Goal: Information Seeking & Learning: Learn about a topic

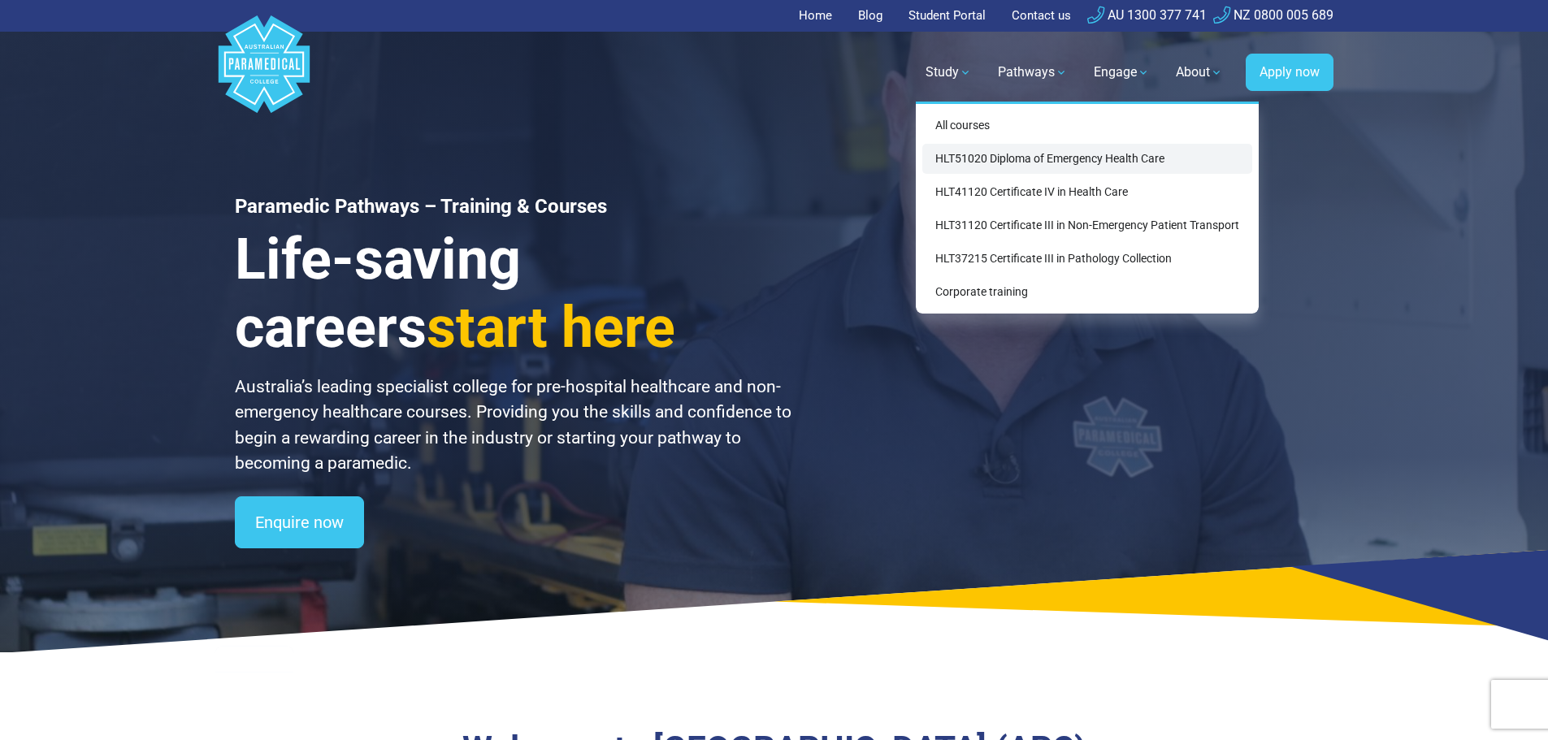
click at [973, 152] on link "HLT51020 Diploma of Emergency Health Care" at bounding box center [1087, 159] width 330 height 30
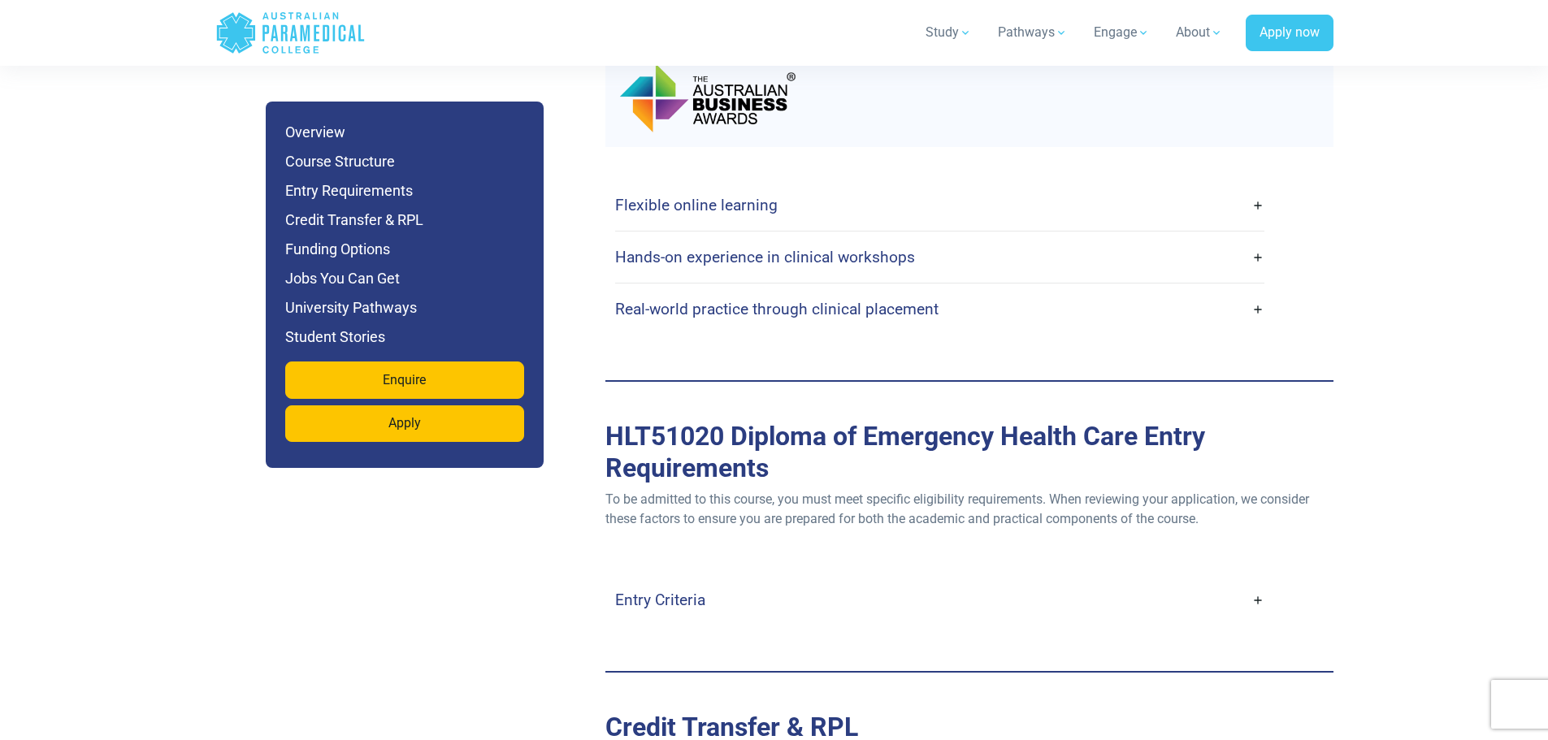
scroll to position [4144, 0]
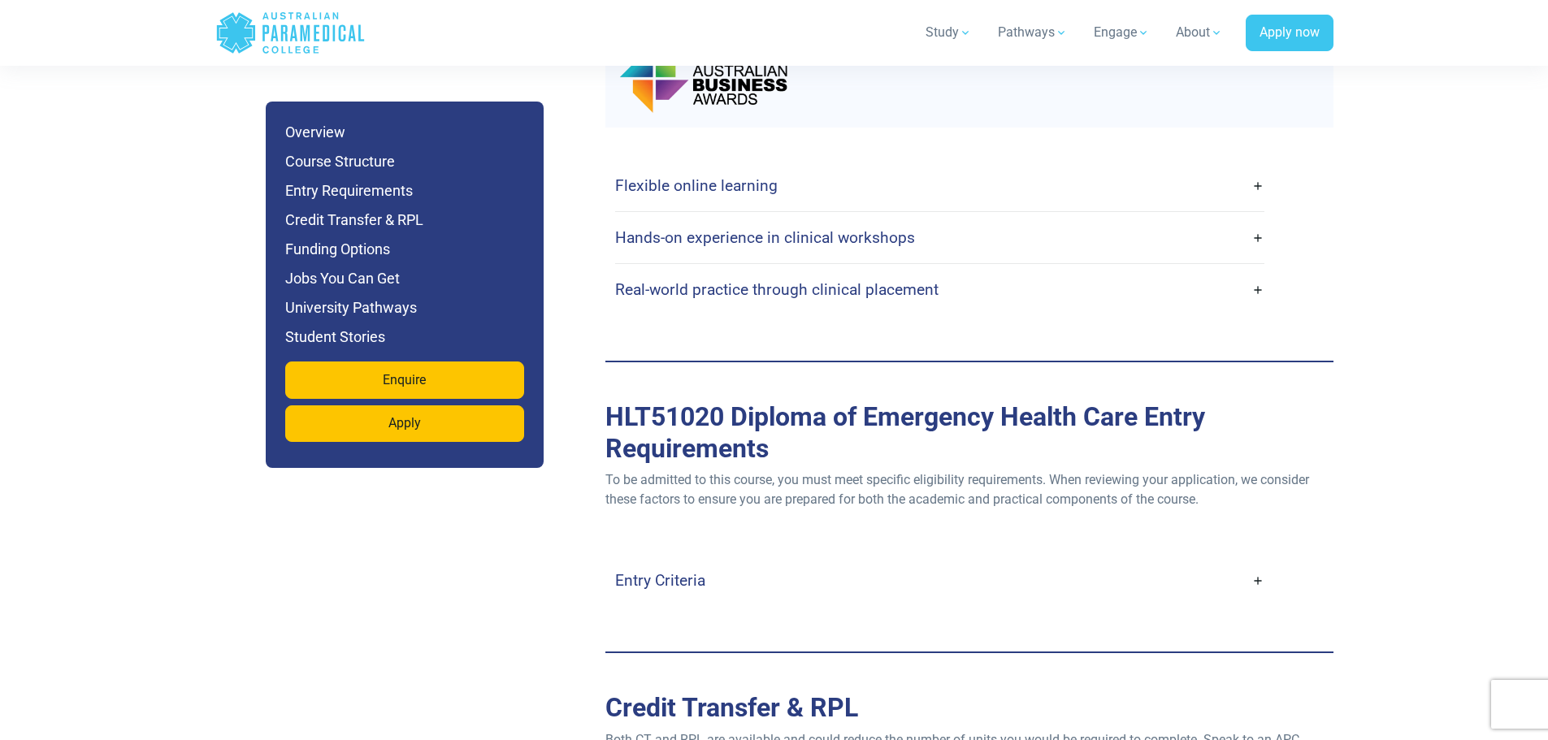
click at [1060, 219] on link "Hands-on experience in clinical workshops" at bounding box center [939, 238] width 649 height 38
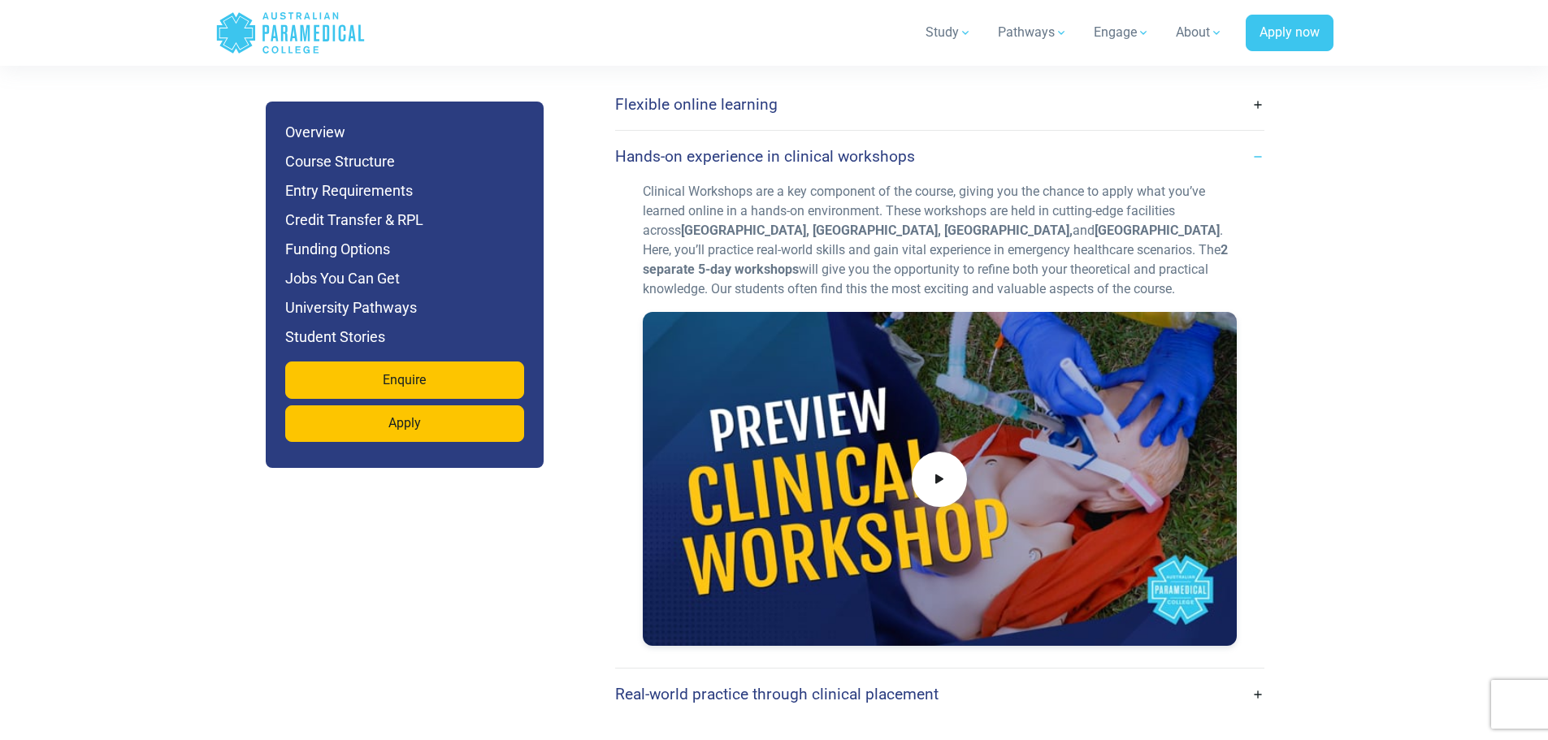
scroll to position [4469, 0]
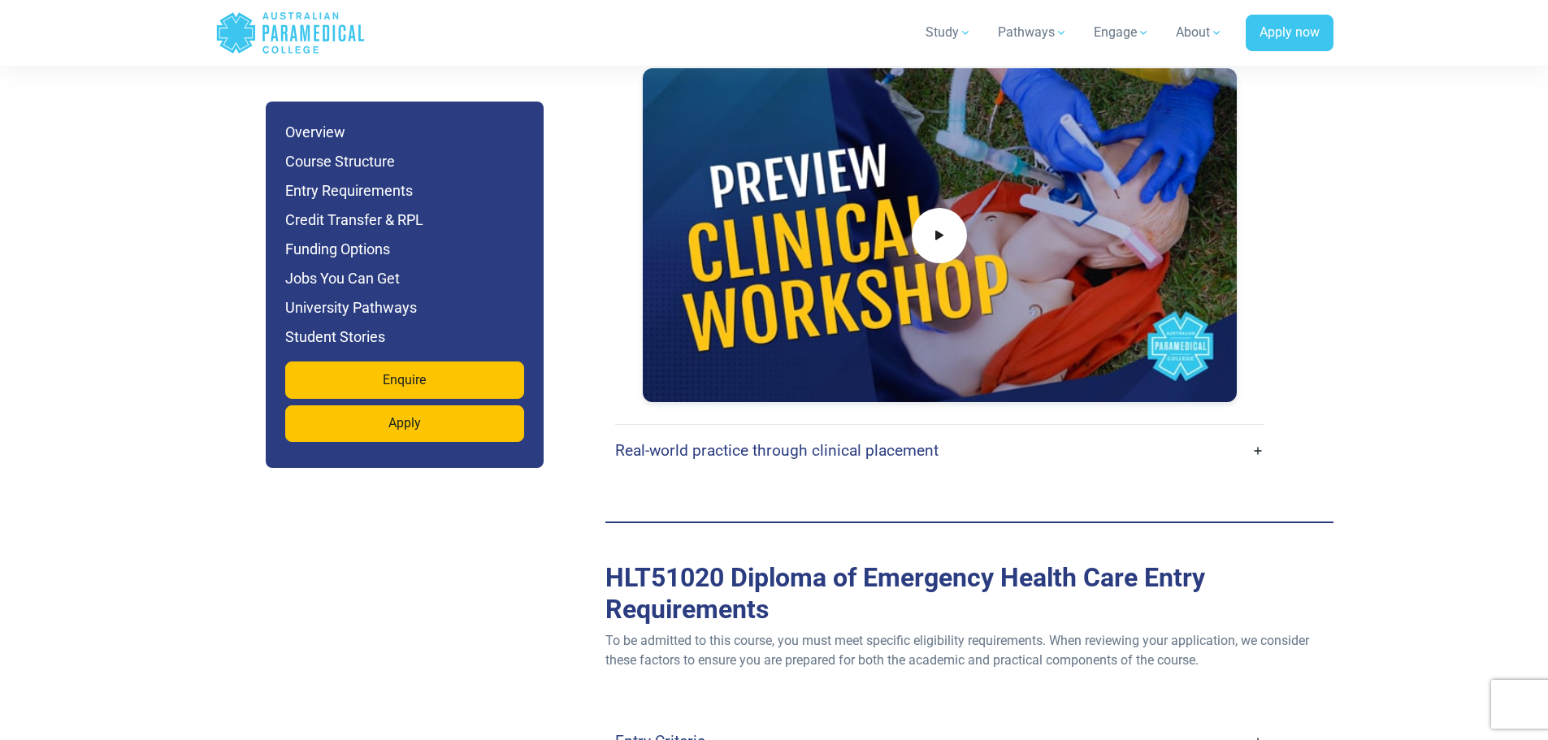
click at [965, 431] on link "Real-world practice through clinical placement" at bounding box center [939, 450] width 649 height 38
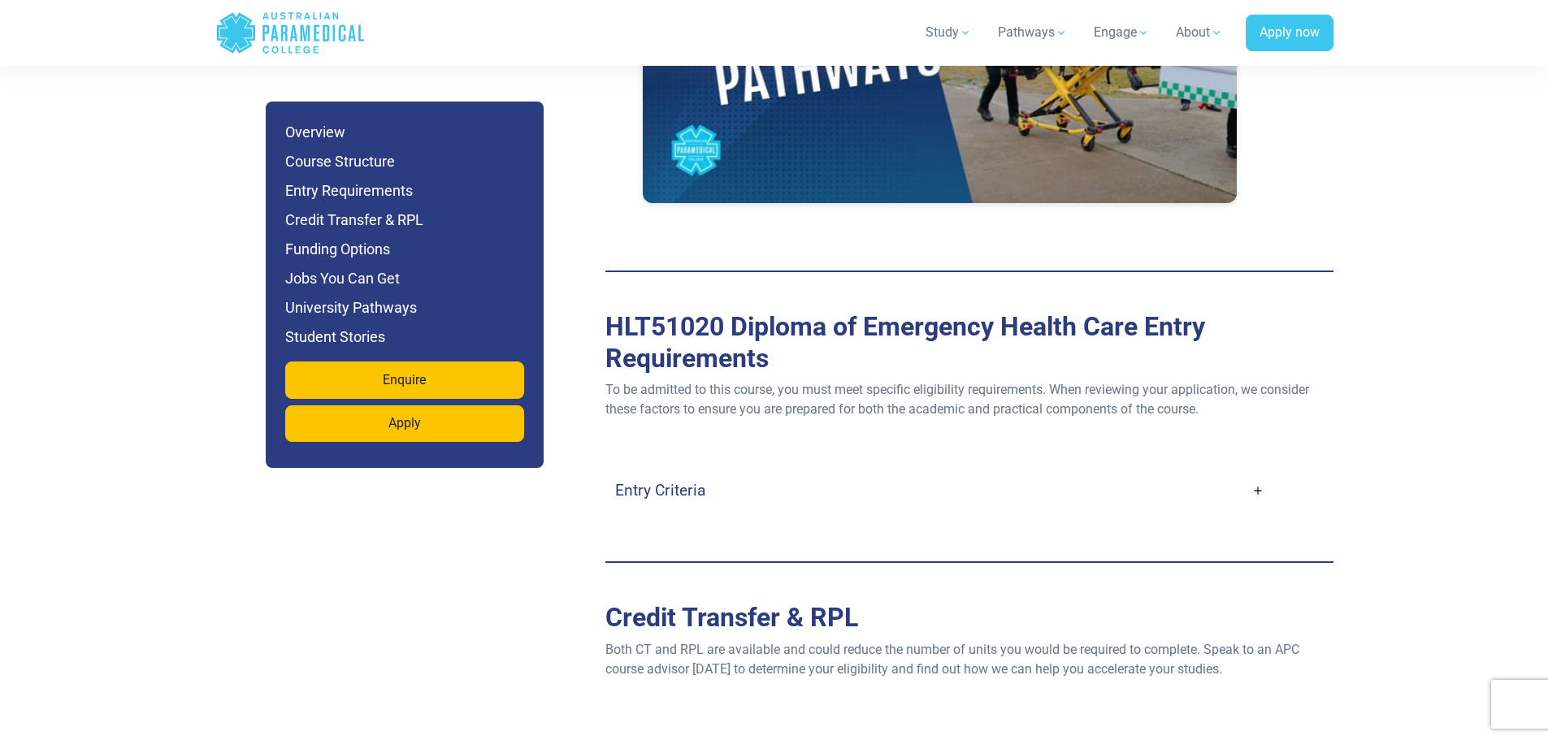
scroll to position [5363, 0]
click at [1255, 470] on link "Entry Criteria" at bounding box center [939, 489] width 649 height 38
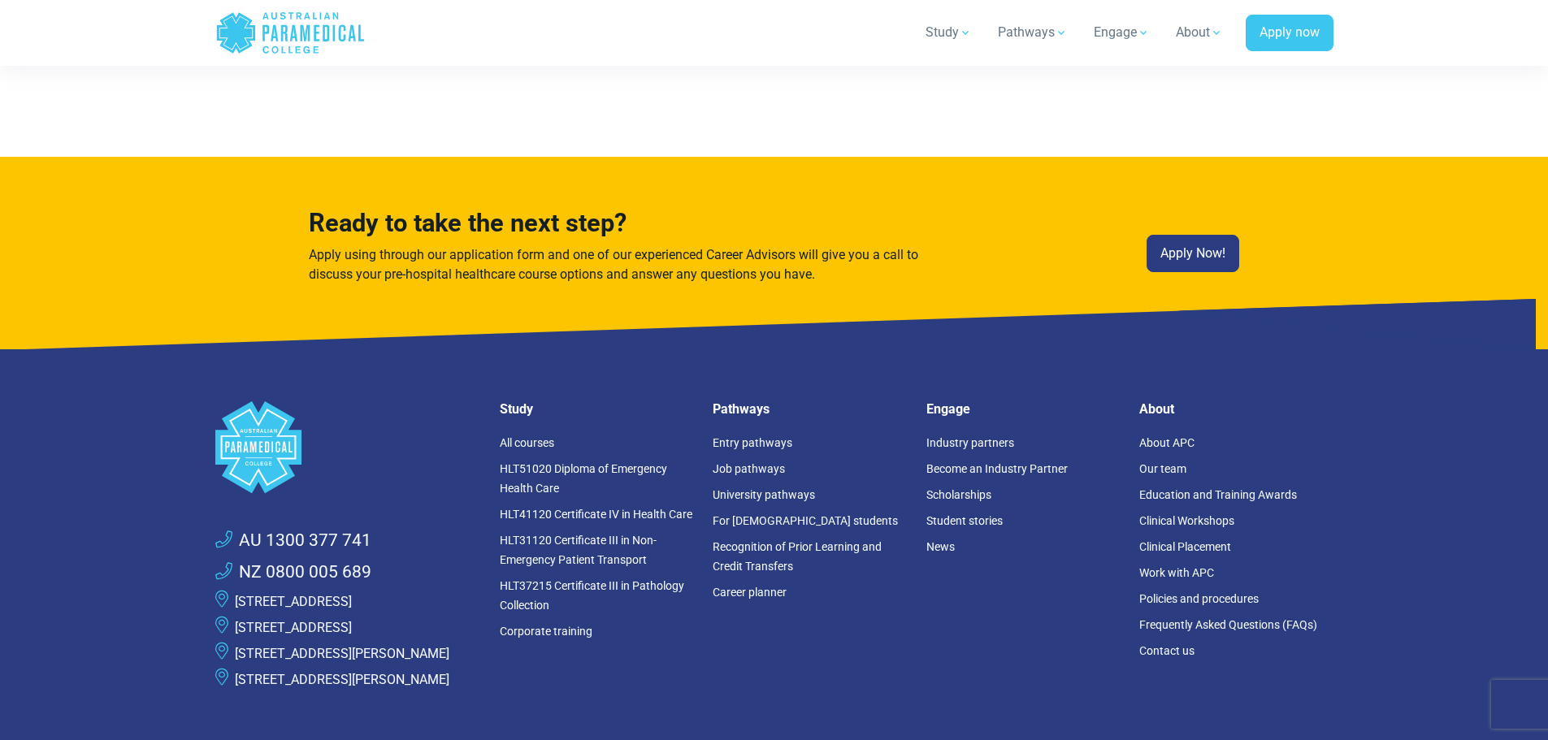
scroll to position [12270, 0]
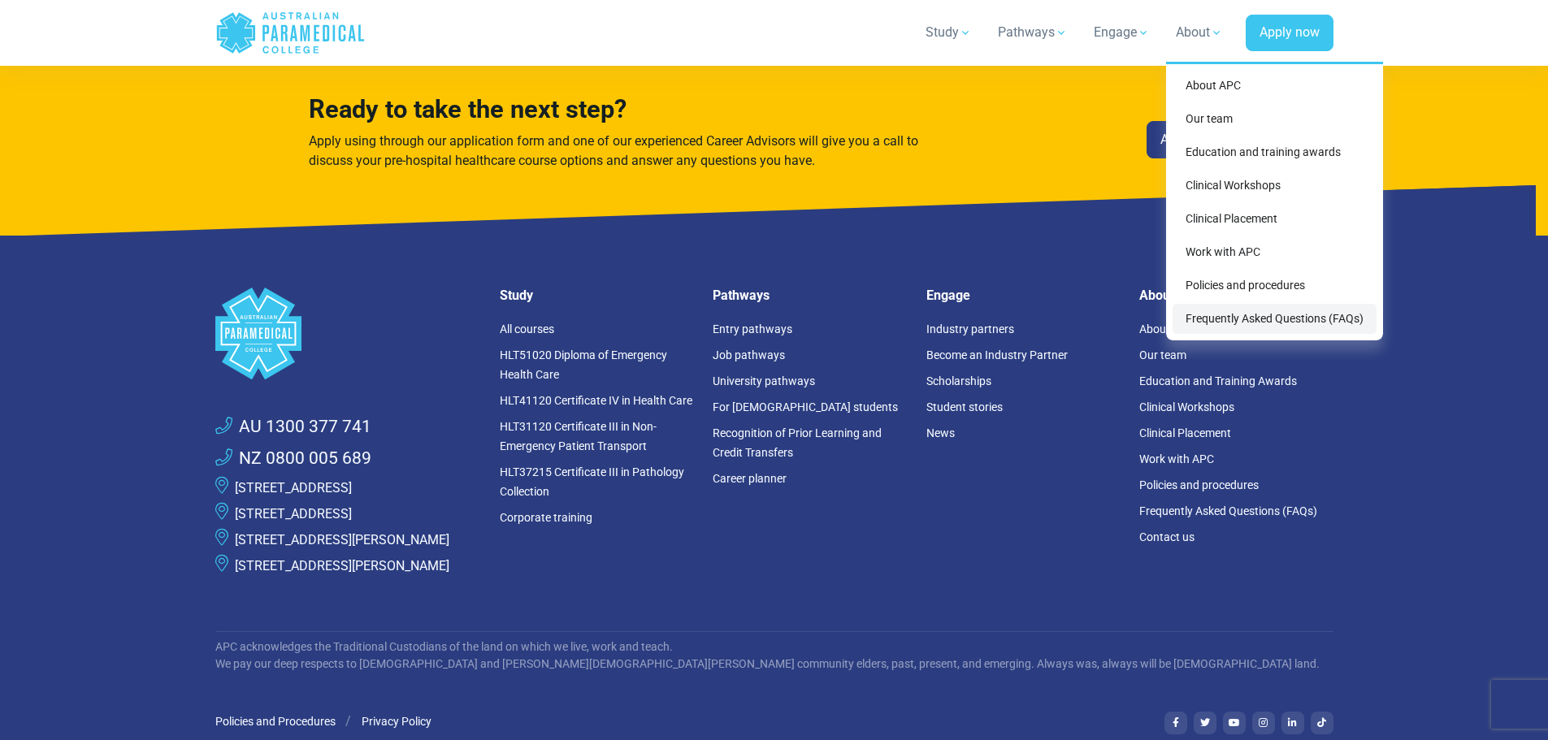
click at [1271, 322] on link "Frequently Asked Questions (FAQs)" at bounding box center [1275, 319] width 204 height 30
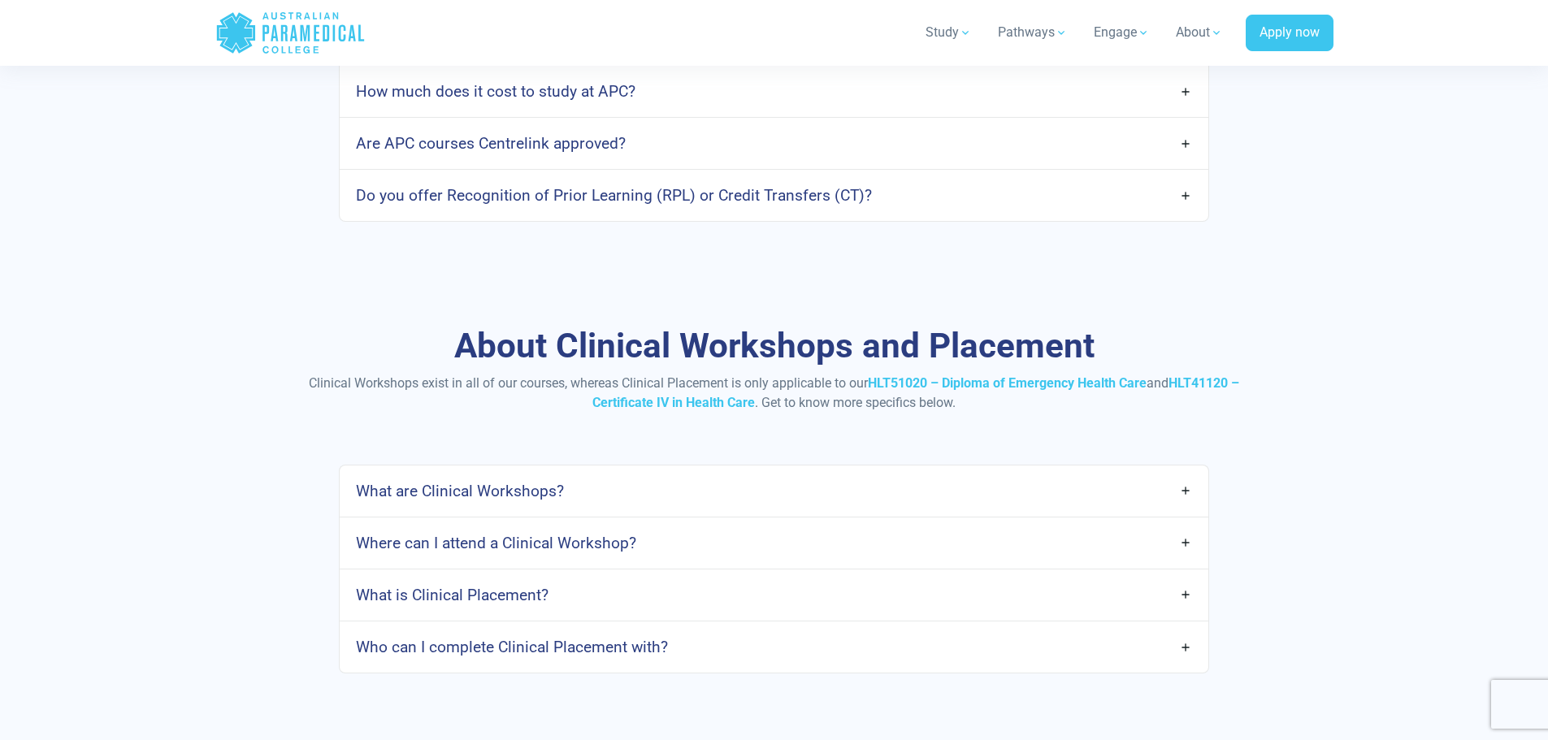
scroll to position [1869, 0]
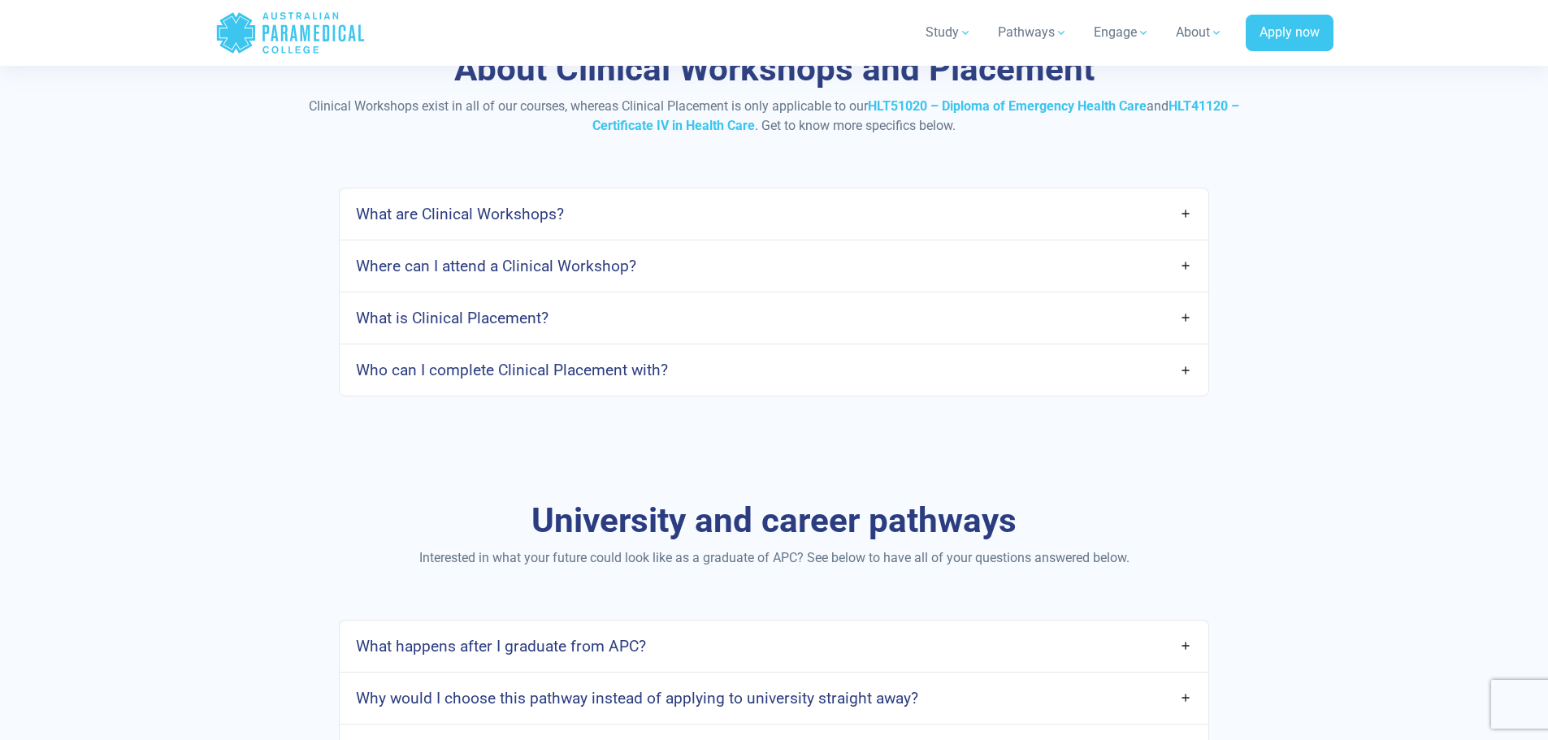
click at [884, 209] on link "What are Clinical Workshops?" at bounding box center [774, 214] width 868 height 38
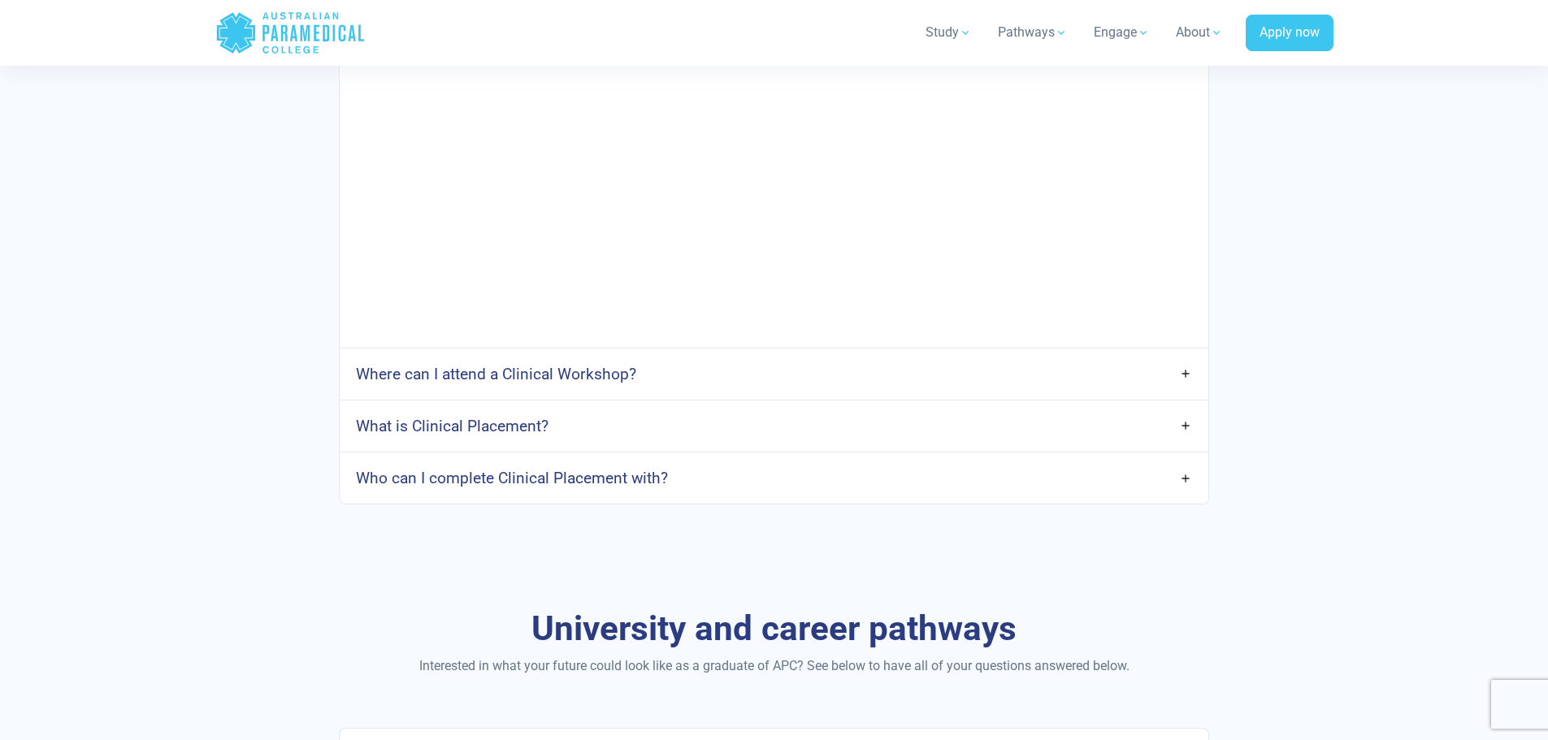
scroll to position [2519, 0]
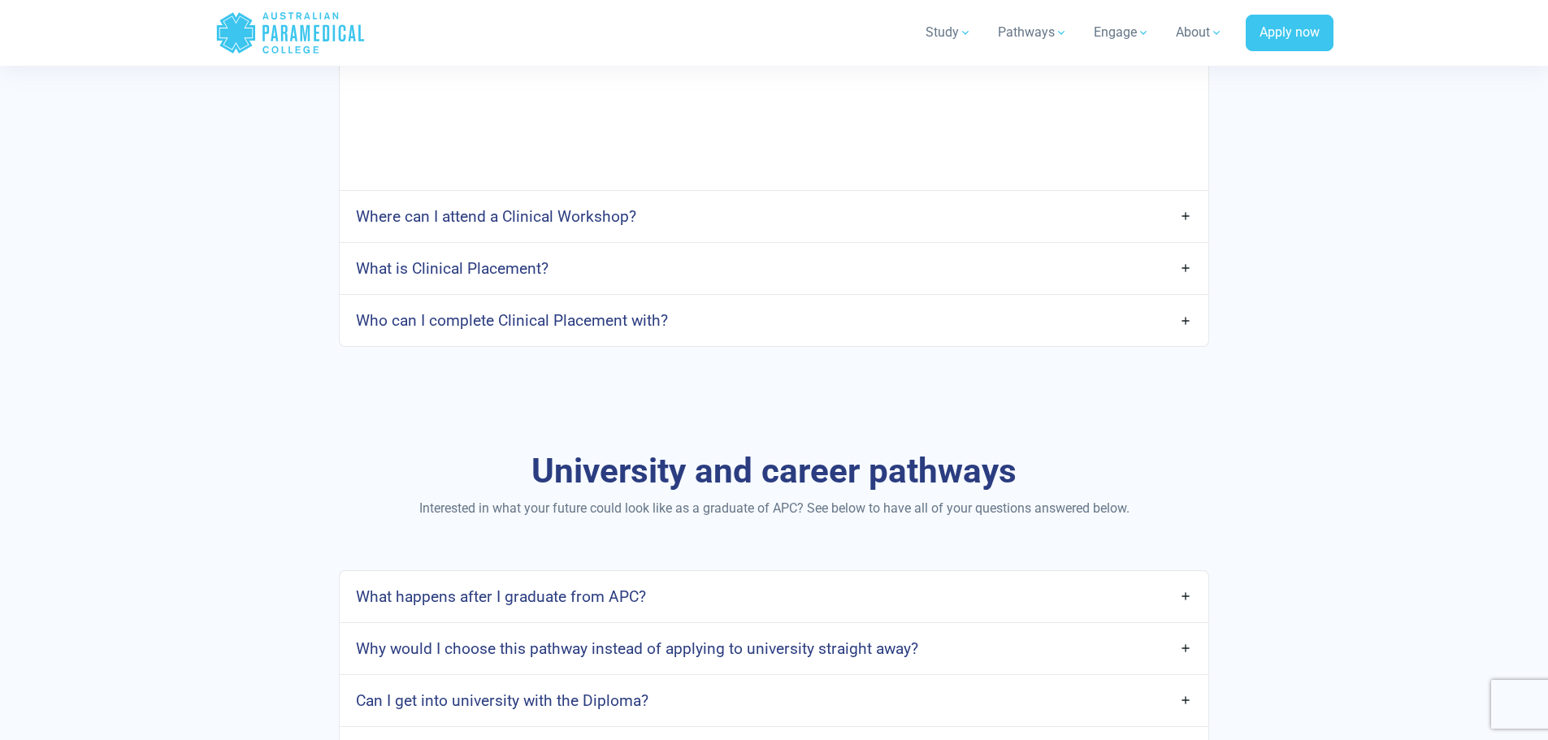
click at [880, 197] on link "Where can I attend a Clinical Workshop?" at bounding box center [774, 216] width 868 height 38
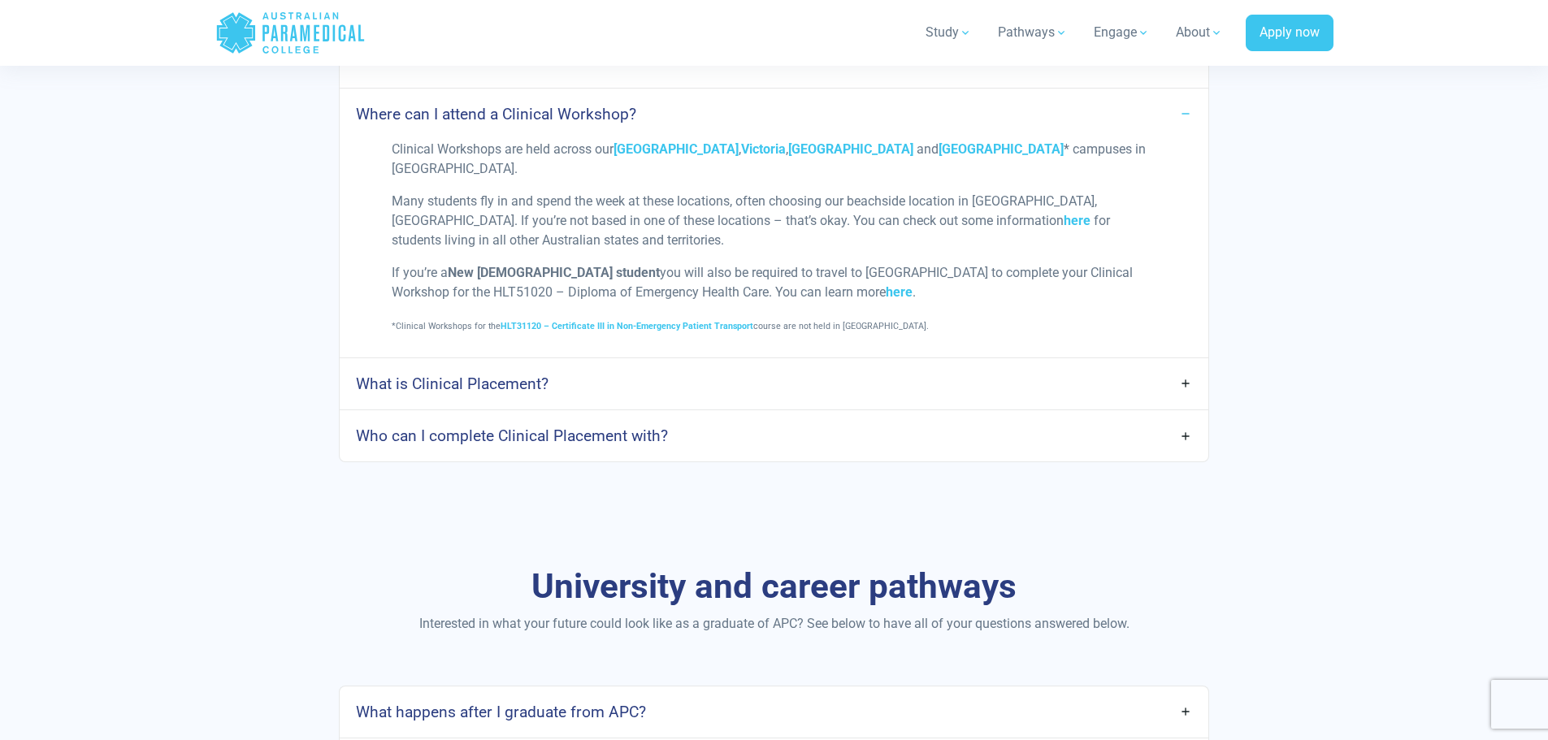
scroll to position [2763, 0]
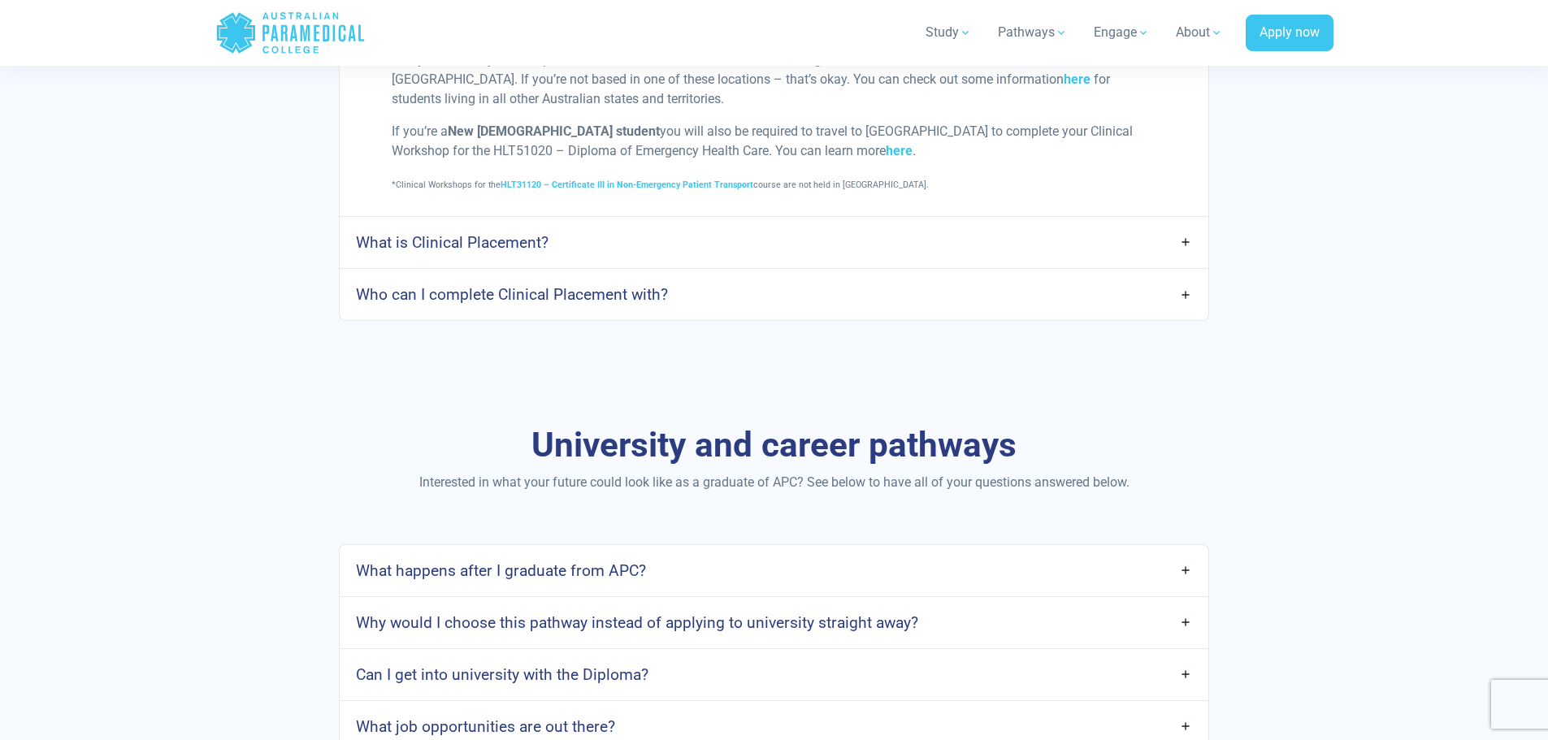
click at [605, 223] on link "What is Clinical Placement?" at bounding box center [774, 242] width 868 height 38
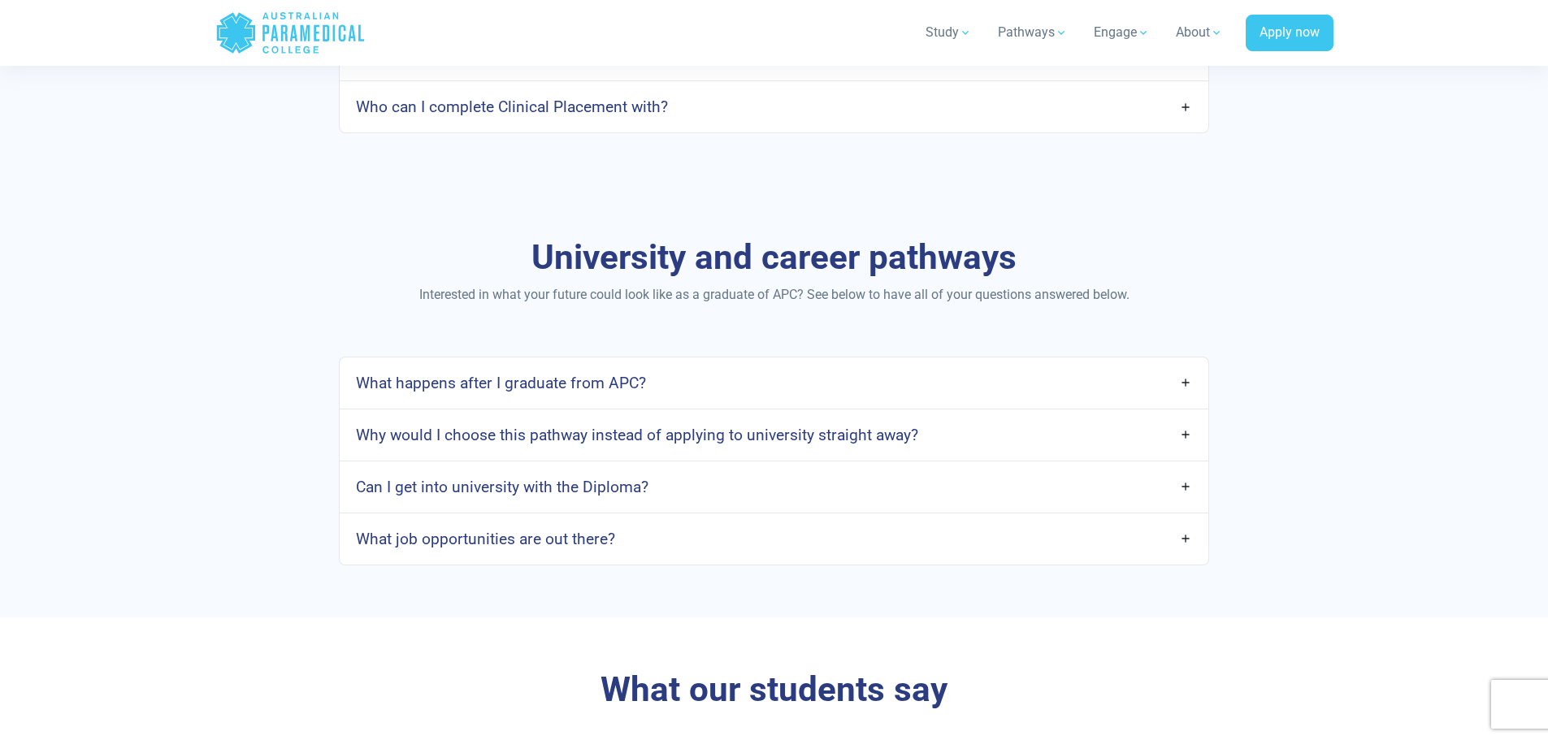
scroll to position [3169, 0]
click at [606, 97] on h4 "Who can I complete Clinical Placement with?" at bounding box center [512, 106] width 312 height 19
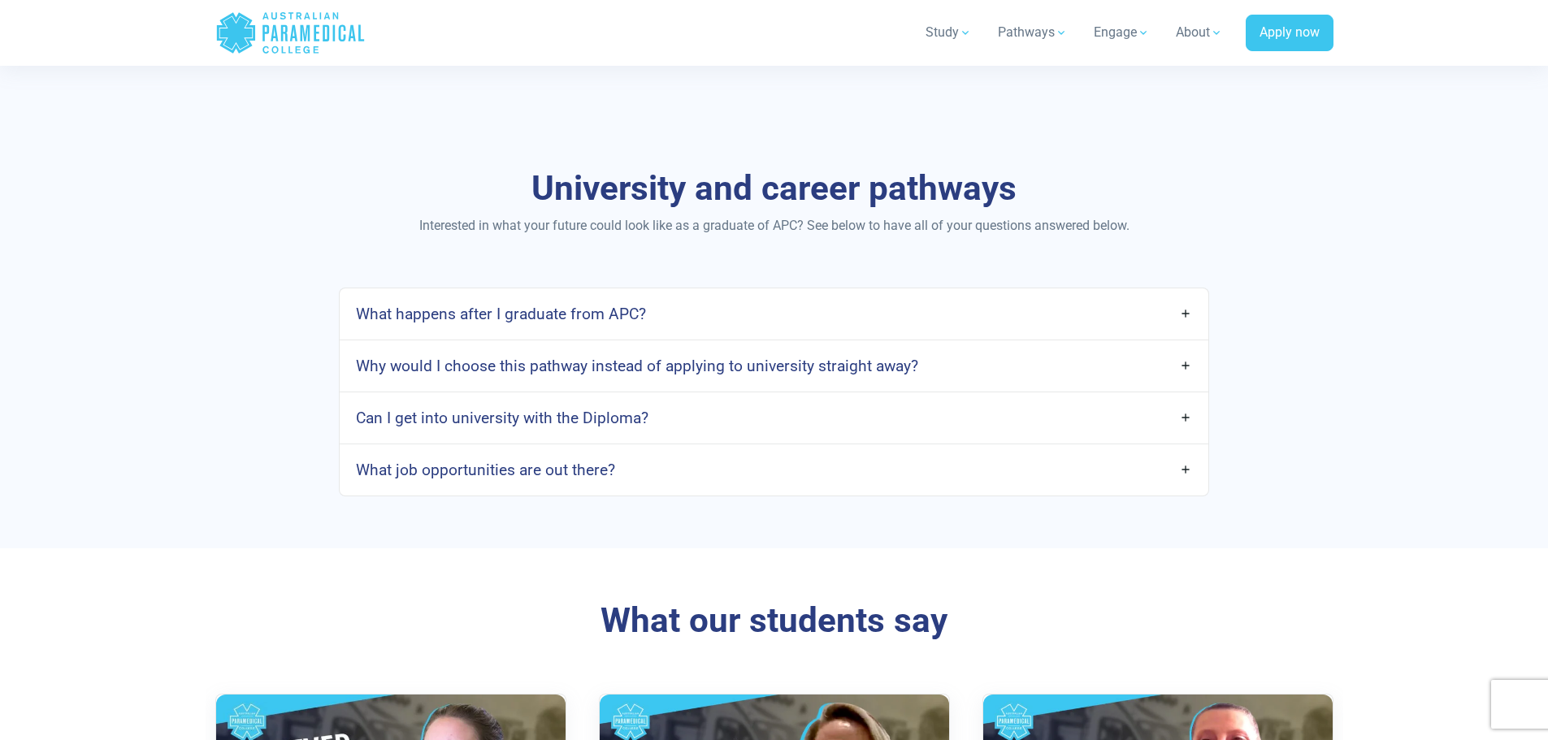
scroll to position [3088, 0]
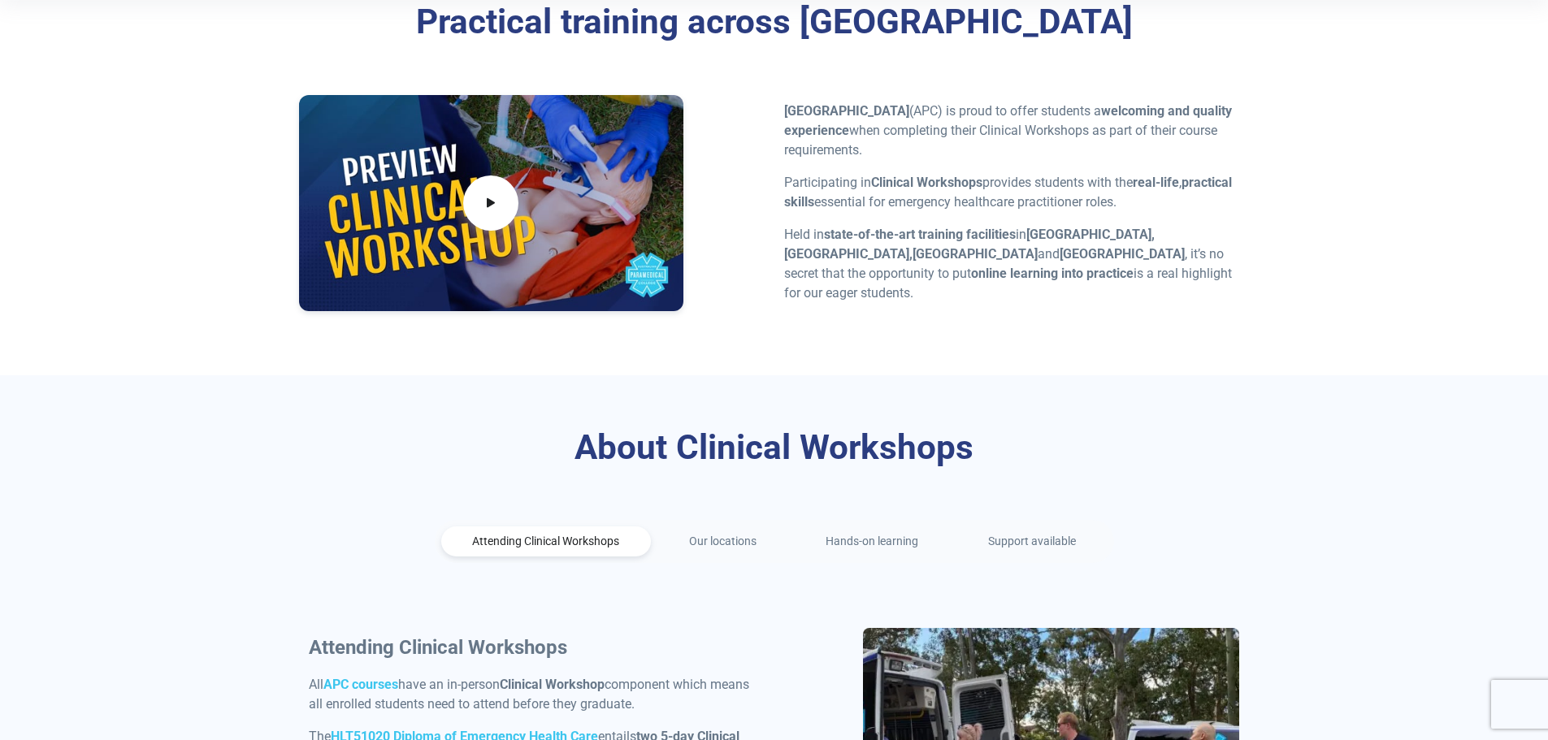
scroll to position [813, 0]
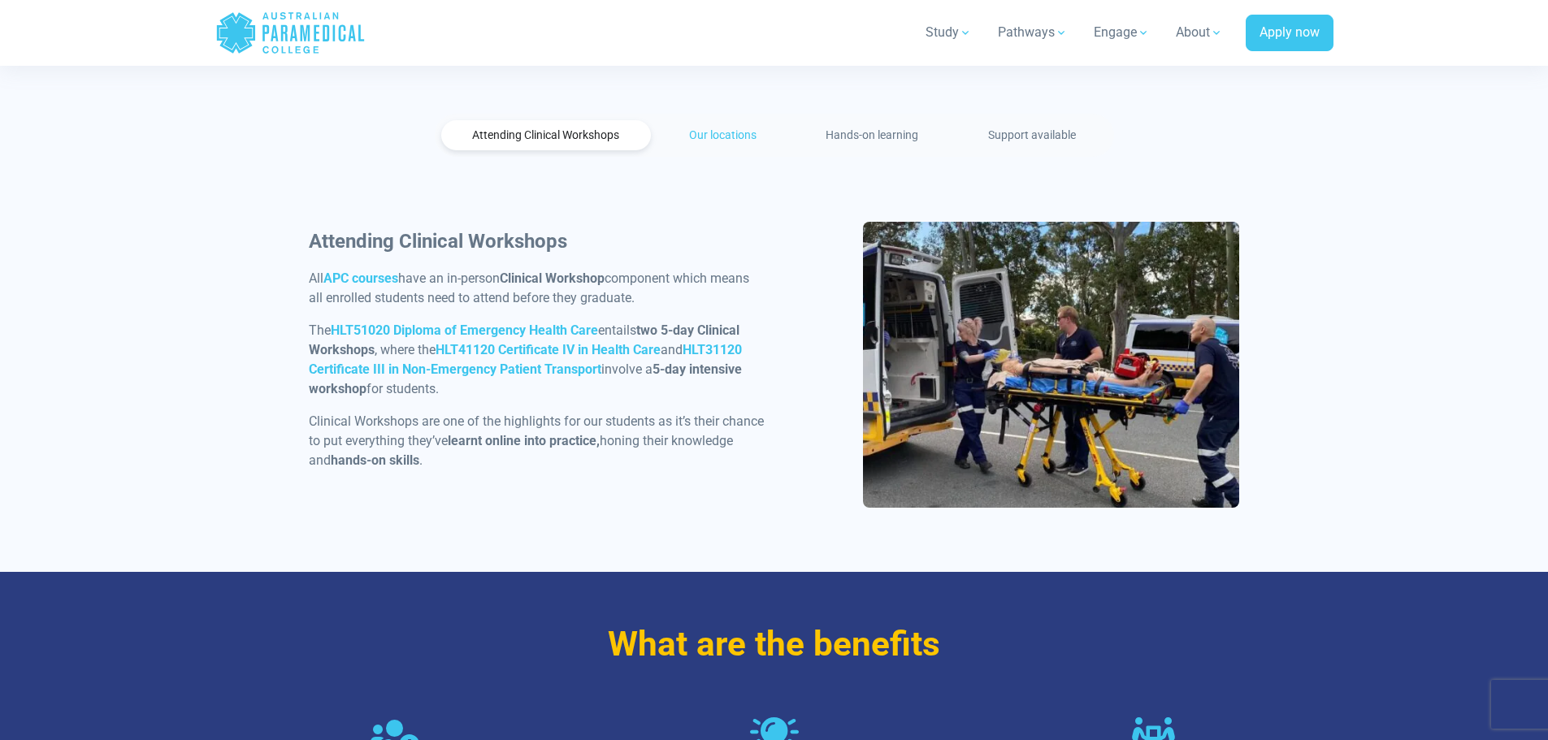
click at [729, 132] on link "Our locations" at bounding box center [722, 135] width 131 height 30
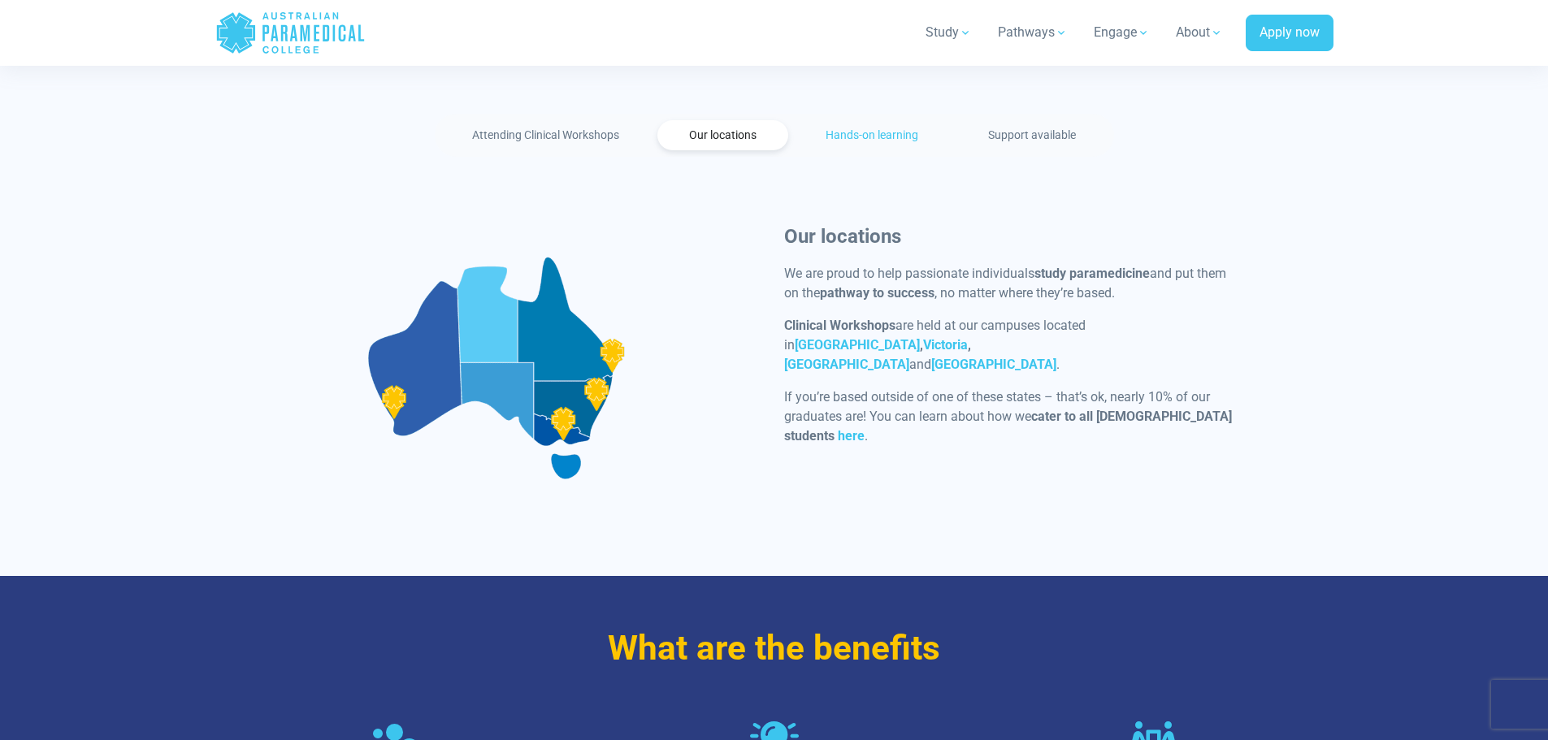
click at [887, 139] on link "Hands-on learning" at bounding box center [873, 135] width 156 height 30
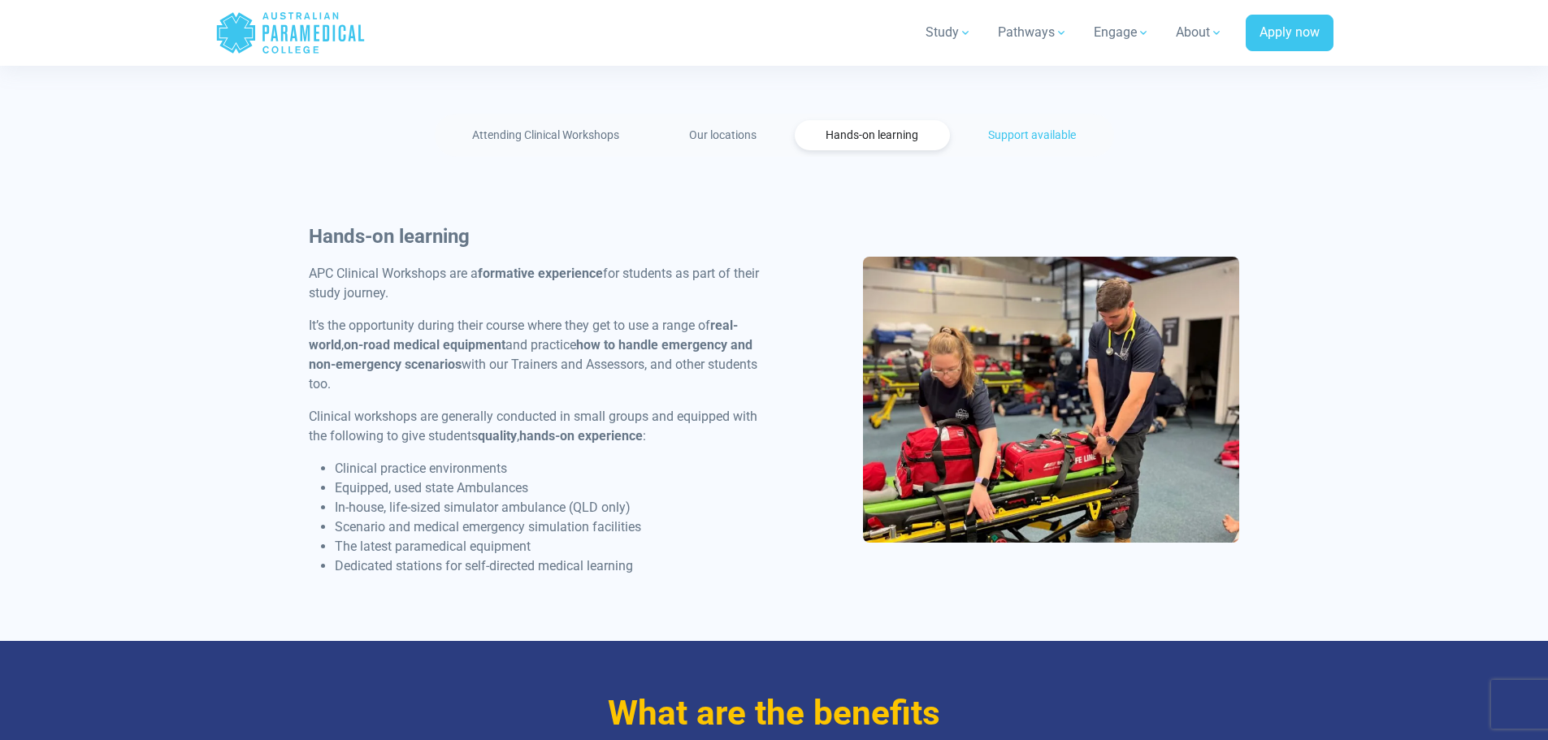
click at [1029, 134] on link "Support available" at bounding box center [1031, 135] width 151 height 30
